Goal: Use online tool/utility: Use online tool/utility

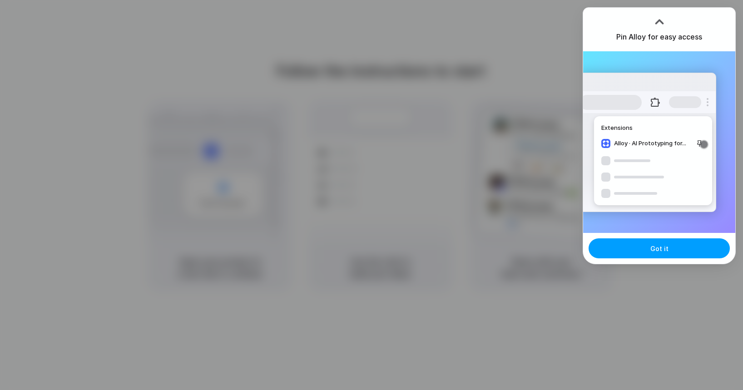
click at [646, 253] on button "Got it" at bounding box center [659, 249] width 141 height 20
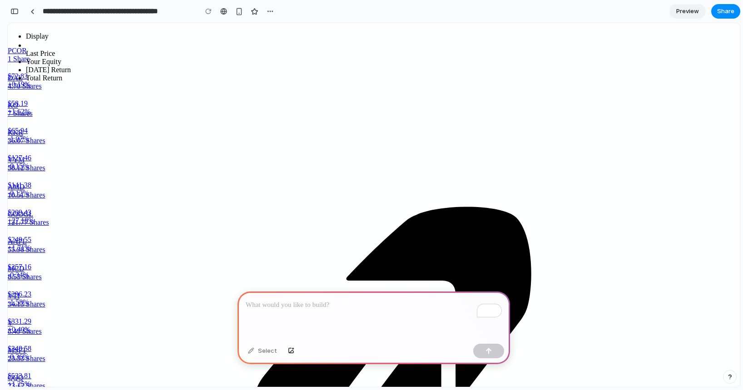
click at [300, 314] on div "To enrich screen reader interactions, please activate Accessibility in Grammarl…" at bounding box center [374, 316] width 273 height 49
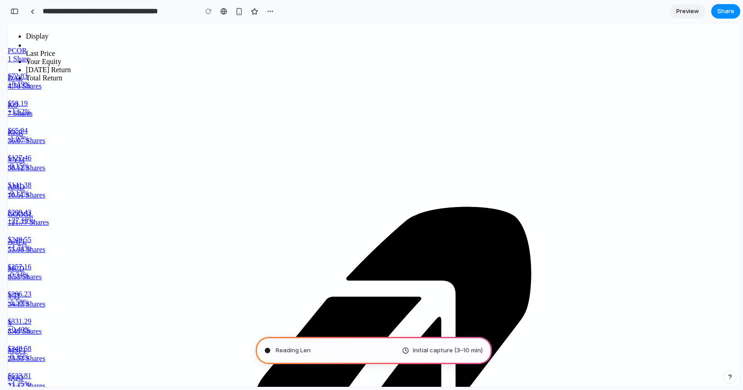
click at [587, 145] on div "36.07 Shares" at bounding box center [374, 141] width 732 height 8
type input "**********"
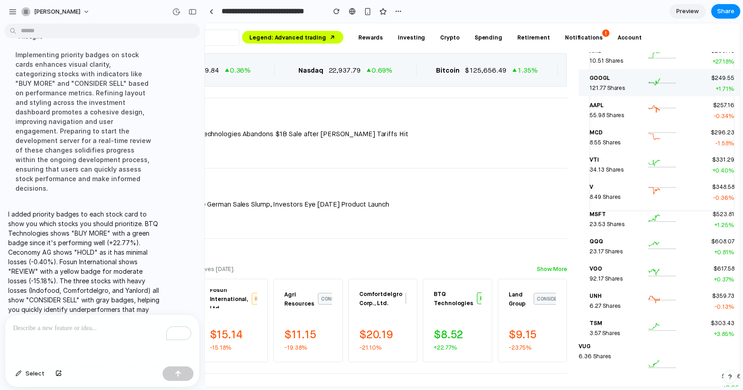
scroll to position [951, 93]
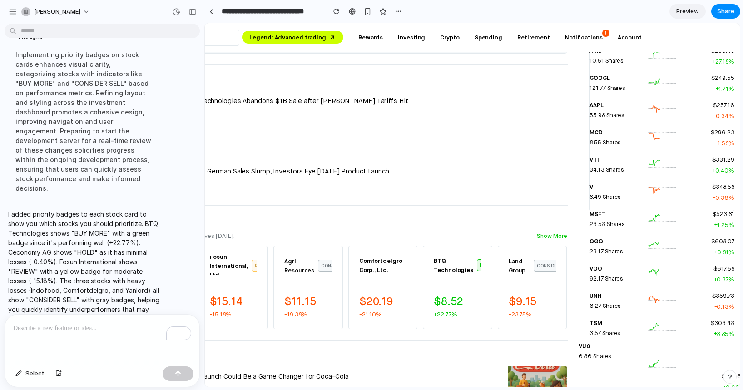
click at [680, 9] on span "Preview" at bounding box center [687, 11] width 23 height 9
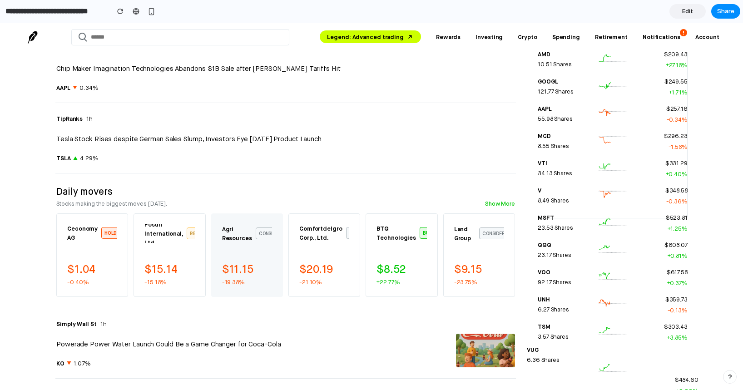
scroll to position [1059, 0]
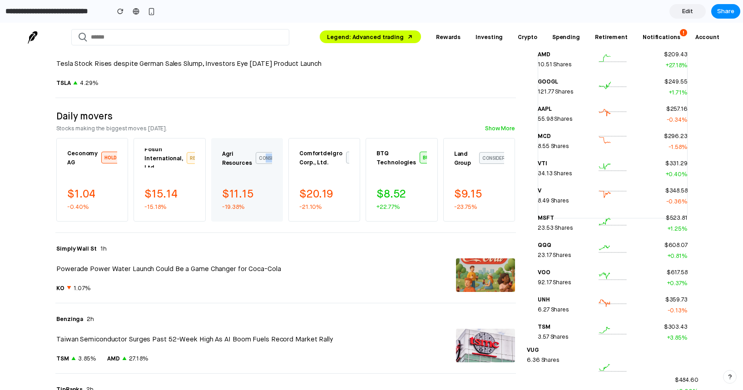
drag, startPoint x: 265, startPoint y: 149, endPoint x: 278, endPoint y: 149, distance: 13.2
click at [278, 149] on div "Indofood Agri Resources Ltd. CONSIDER SELL $11.15 -19.38%" at bounding box center [247, 180] width 72 height 84
